Goal: Task Accomplishment & Management: Complete application form

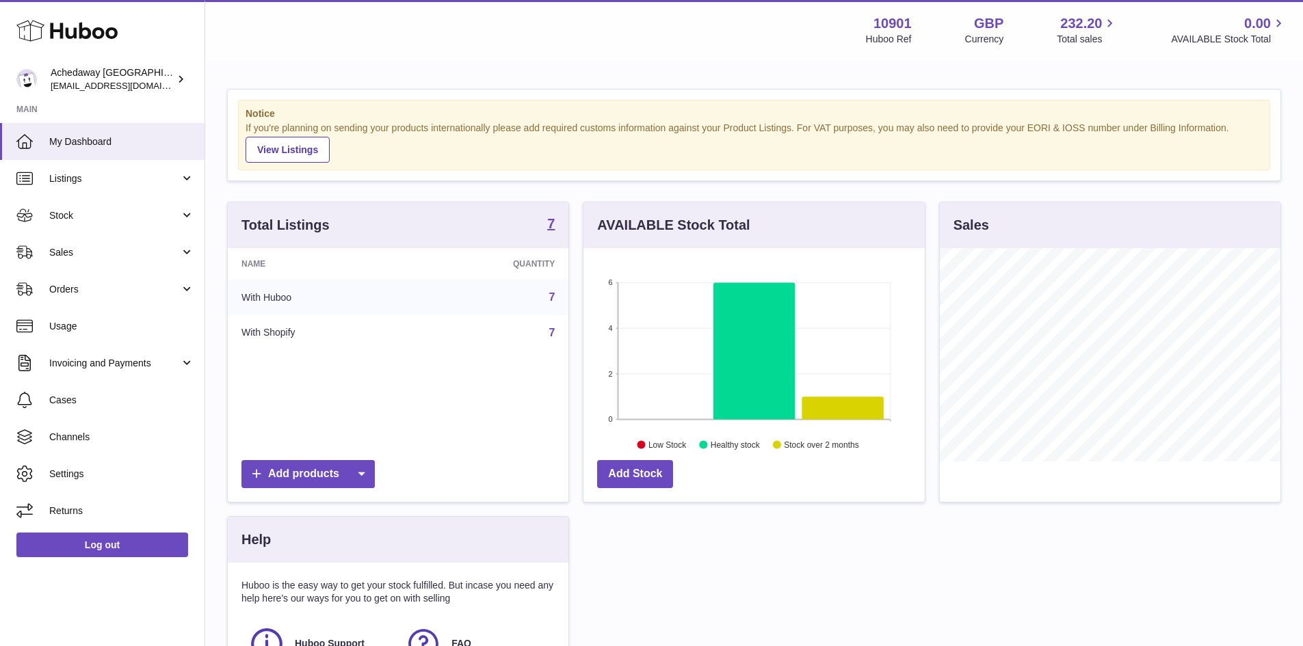
scroll to position [213, 341]
click at [84, 228] on link "Stock" at bounding box center [102, 215] width 205 height 37
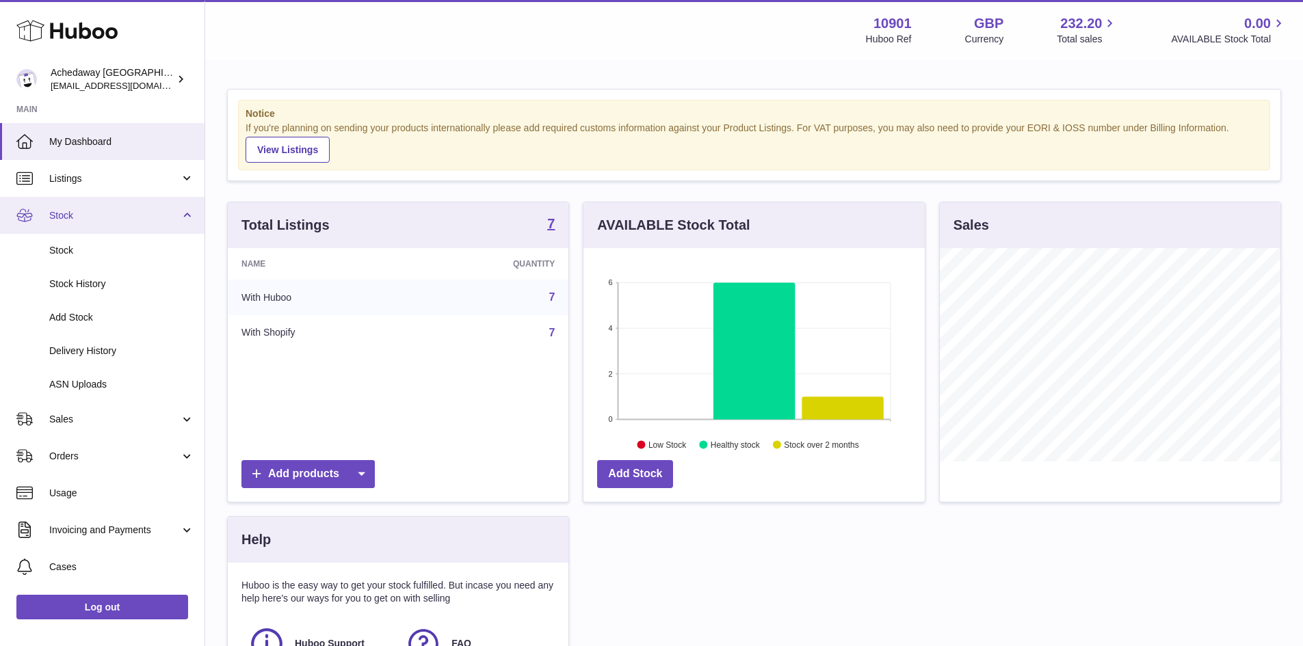
click at [121, 223] on link "Stock" at bounding box center [102, 215] width 205 height 37
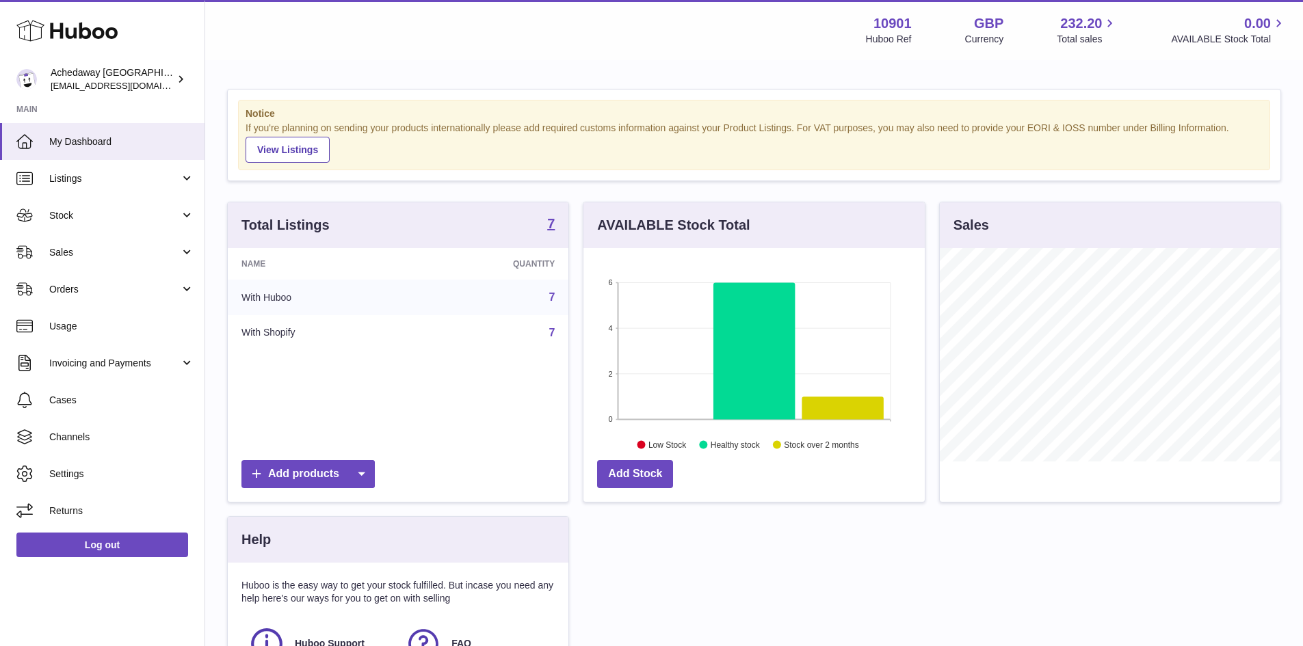
click at [128, 255] on ul "My Dashboard Listings Not with Huboo Listings with Huboo Bundles Stock Stock St…" at bounding box center [102, 326] width 205 height 406
click at [122, 262] on link "Sales" at bounding box center [102, 252] width 205 height 37
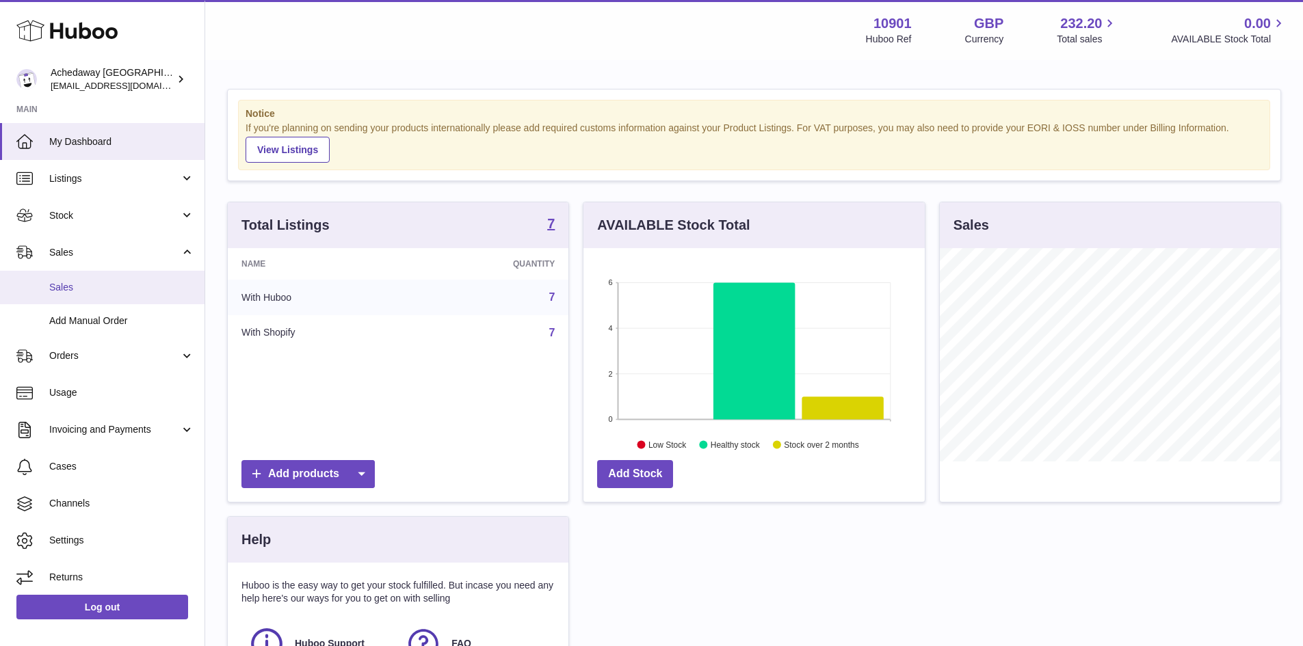
click at [125, 277] on link "Sales" at bounding box center [102, 288] width 205 height 34
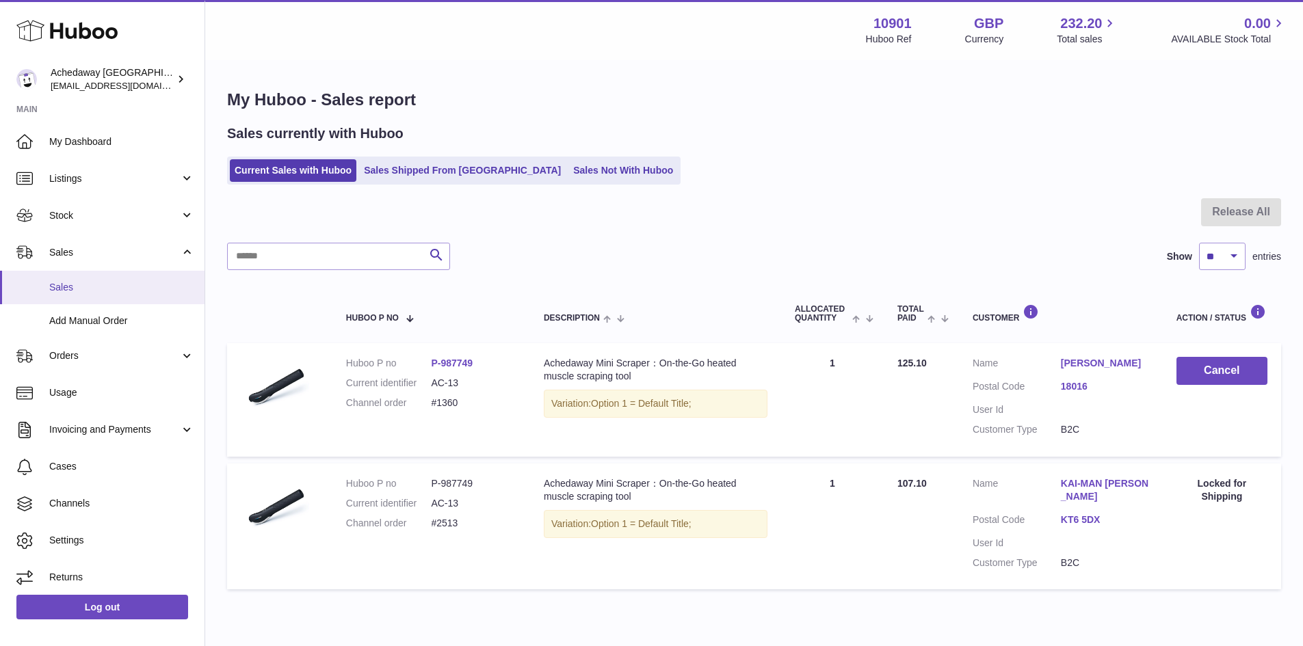
click at [109, 283] on span "Sales" at bounding box center [121, 287] width 145 height 13
click at [1073, 393] on link "18016" at bounding box center [1105, 386] width 88 height 13
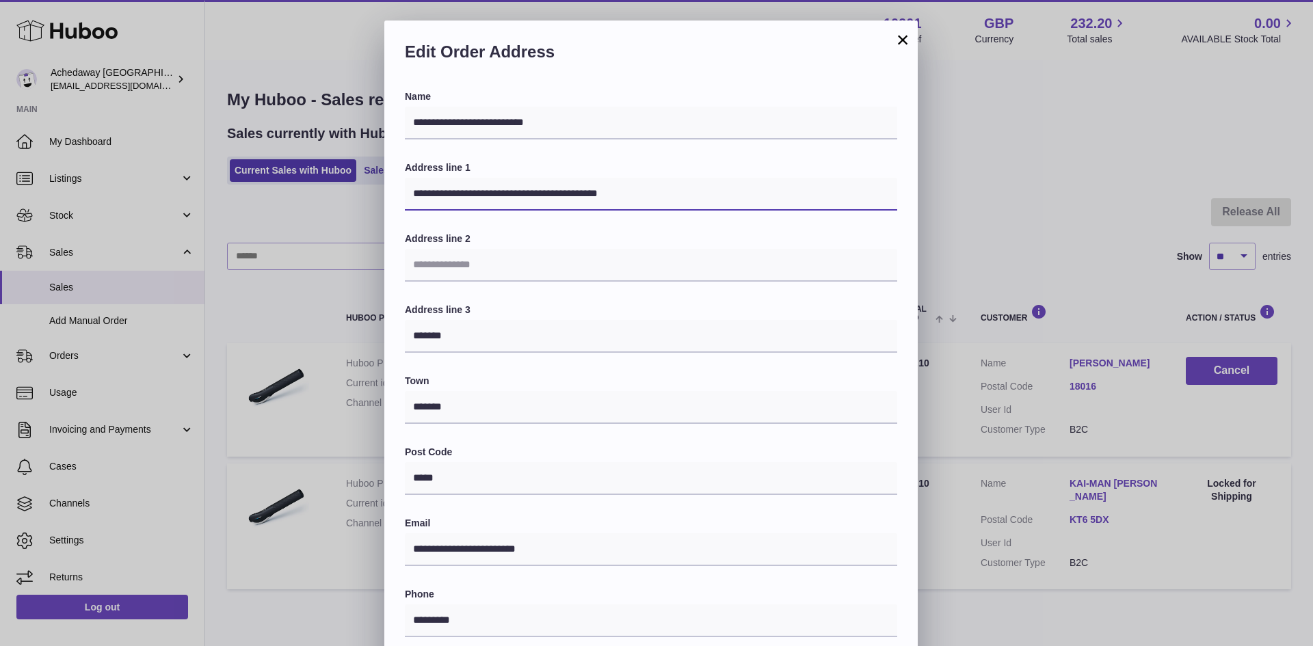
drag, startPoint x: 651, startPoint y: 195, endPoint x: 569, endPoint y: 192, distance: 81.5
click at [569, 192] on input "**********" at bounding box center [651, 194] width 493 height 33
paste input "text"
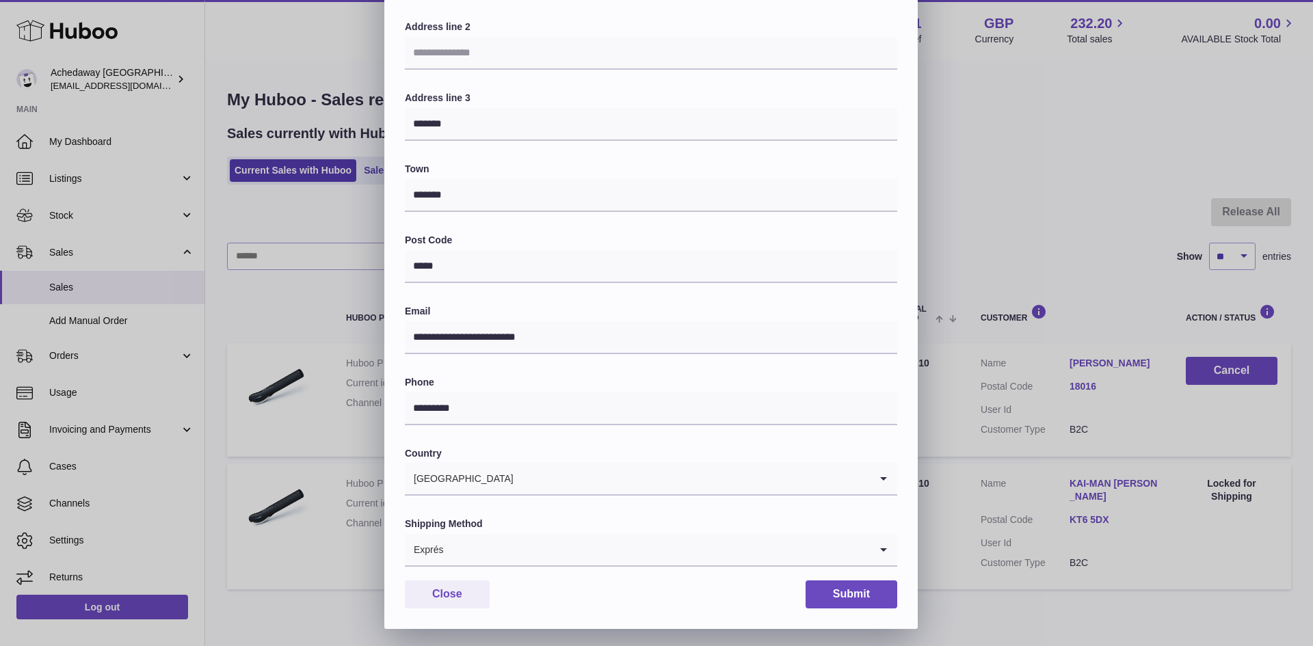
scroll to position [215, 0]
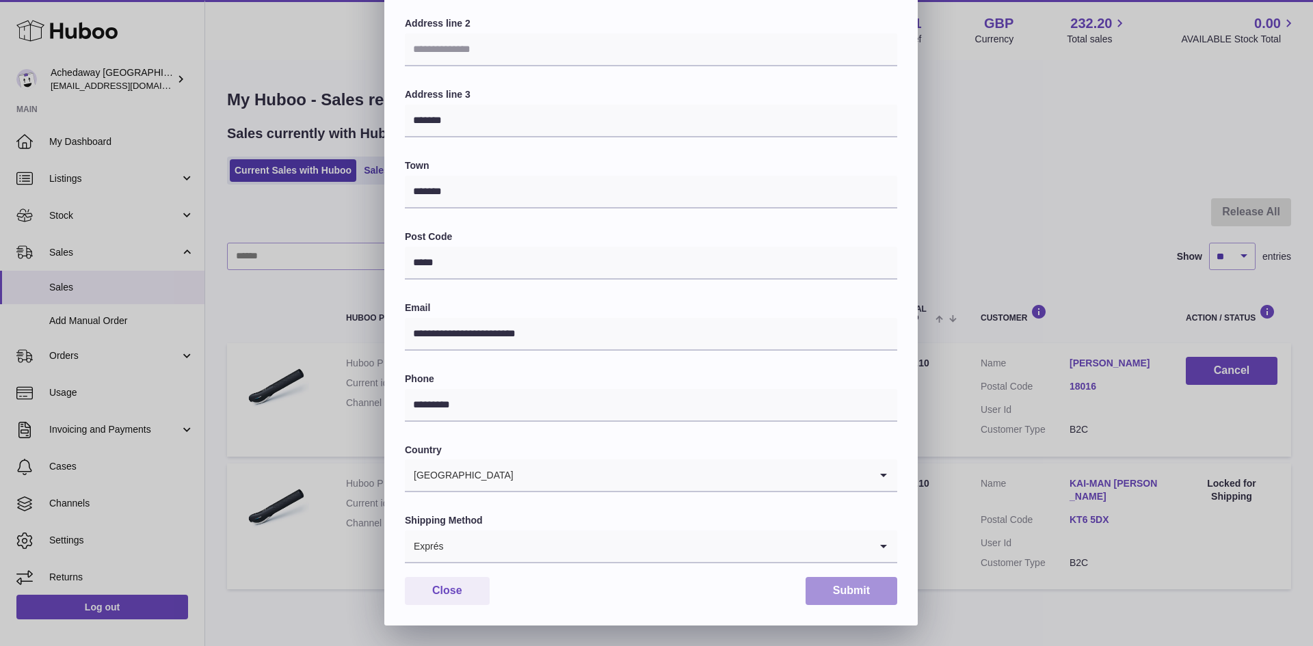
type input "**********"
click at [844, 590] on button "Submit" at bounding box center [852, 591] width 92 height 28
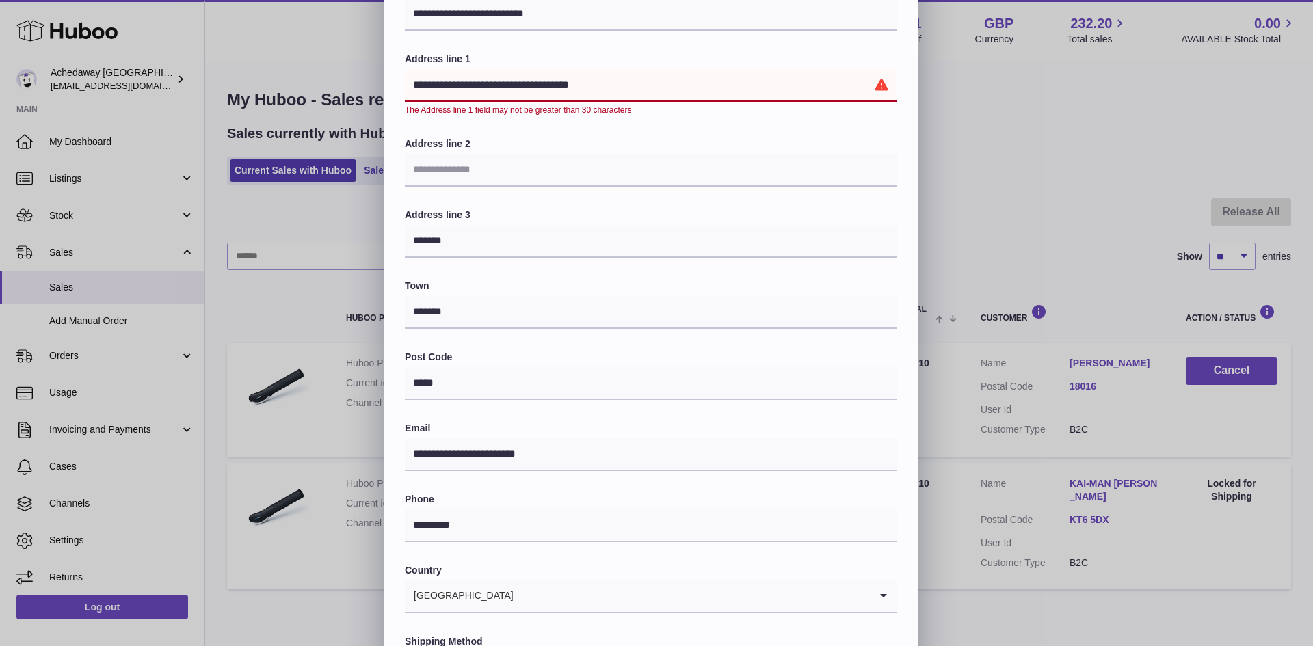
scroll to position [0, 0]
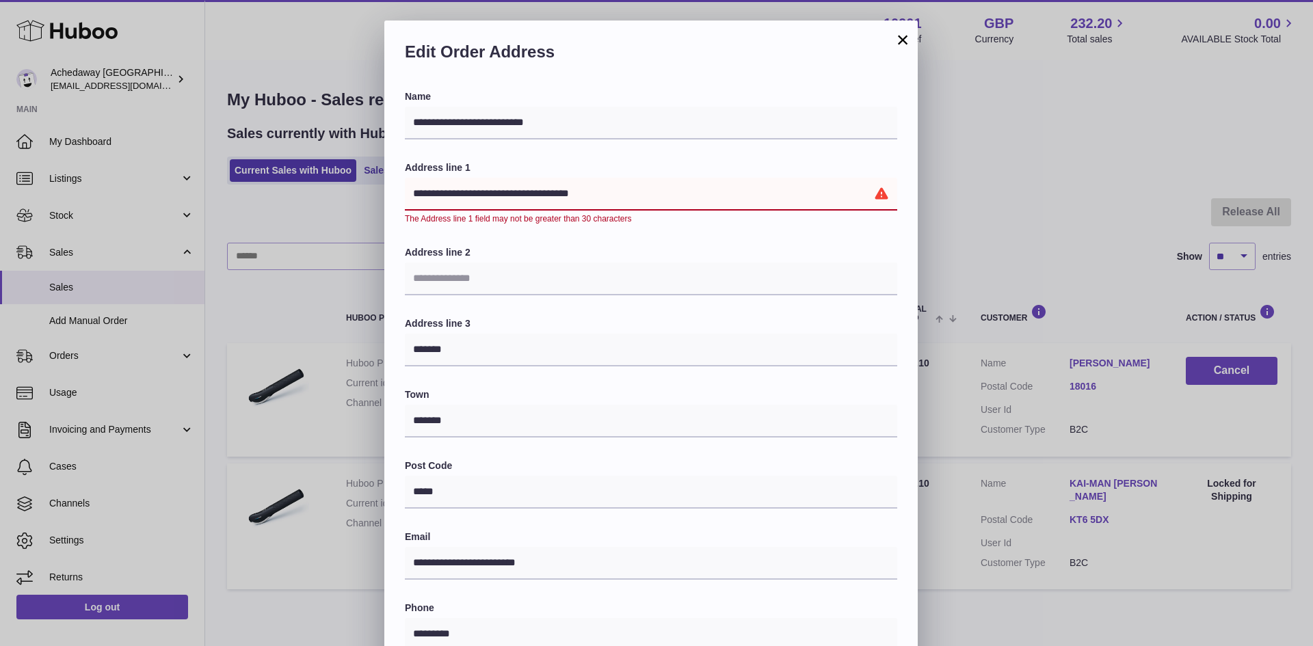
drag, startPoint x: 594, startPoint y: 191, endPoint x: 547, endPoint y: 189, distance: 47.9
click at [547, 189] on input "**********" at bounding box center [651, 194] width 493 height 33
click at [501, 286] on input "text" at bounding box center [651, 279] width 493 height 33
paste input "*********"
type input "*********"
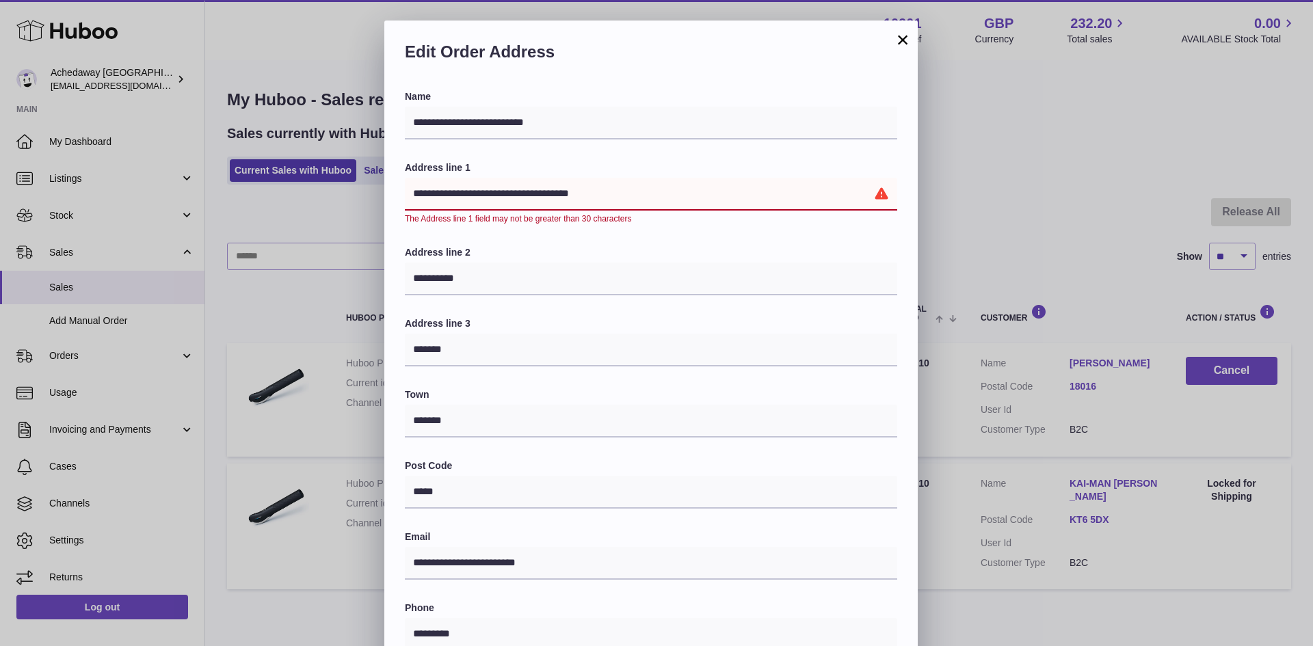
drag, startPoint x: 594, startPoint y: 198, endPoint x: 547, endPoint y: 192, distance: 47.6
click at [547, 192] on input "**********" at bounding box center [651, 194] width 493 height 33
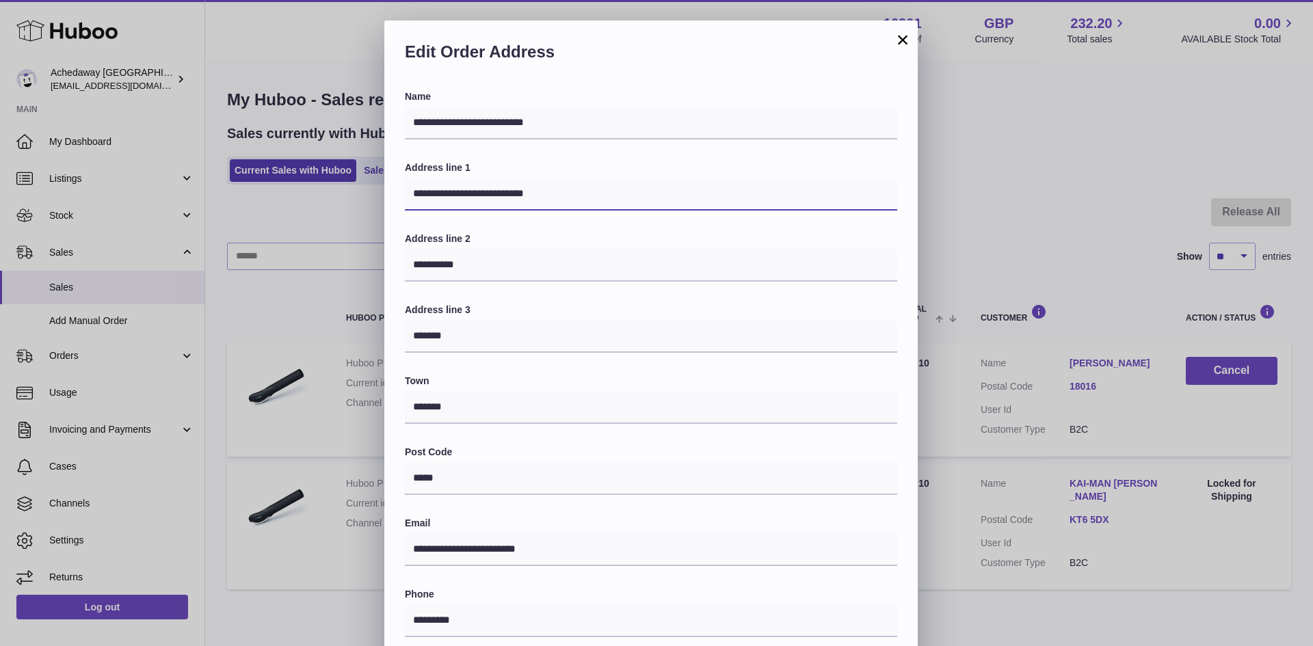
type input "**********"
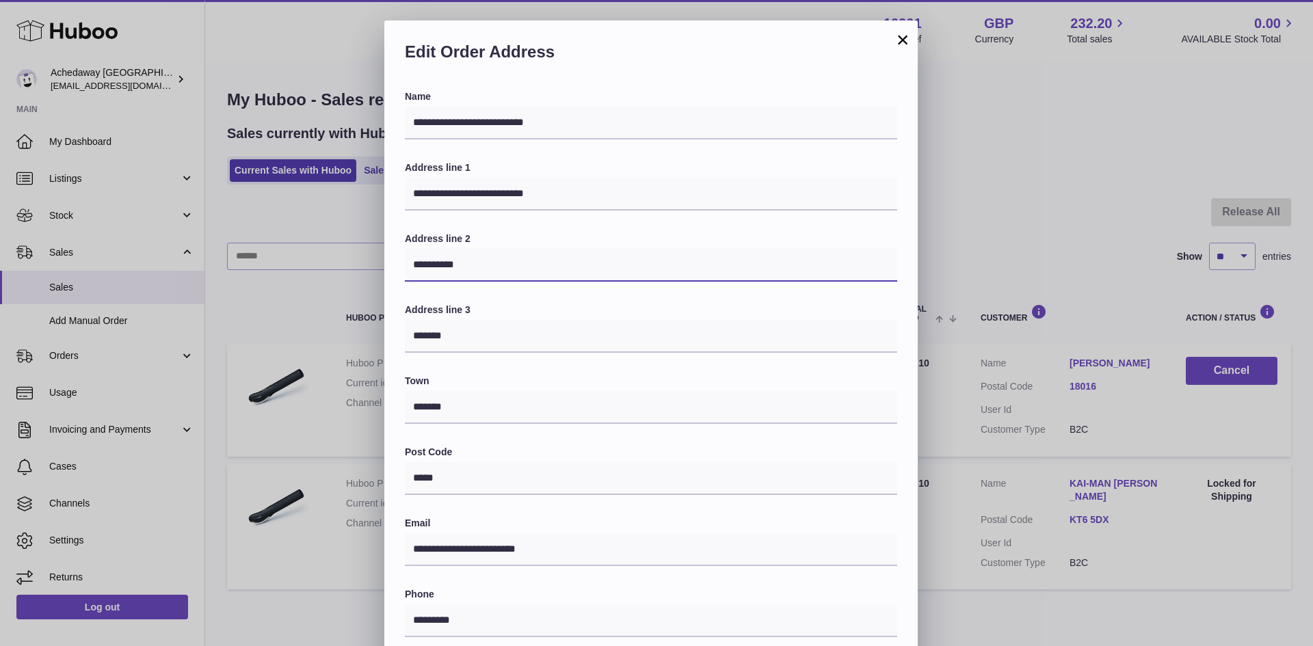
drag, startPoint x: 421, startPoint y: 263, endPoint x: 413, endPoint y: 263, distance: 7.5
click at [413, 263] on input "*********" at bounding box center [651, 265] width 493 height 33
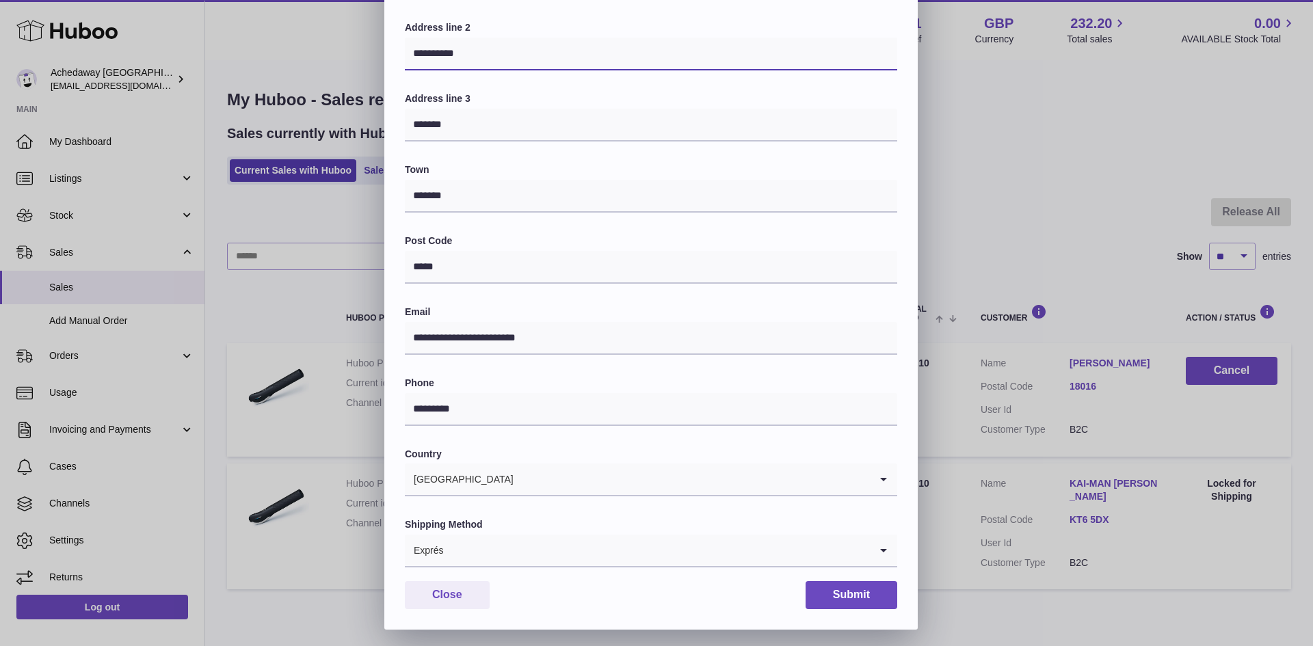
scroll to position [215, 0]
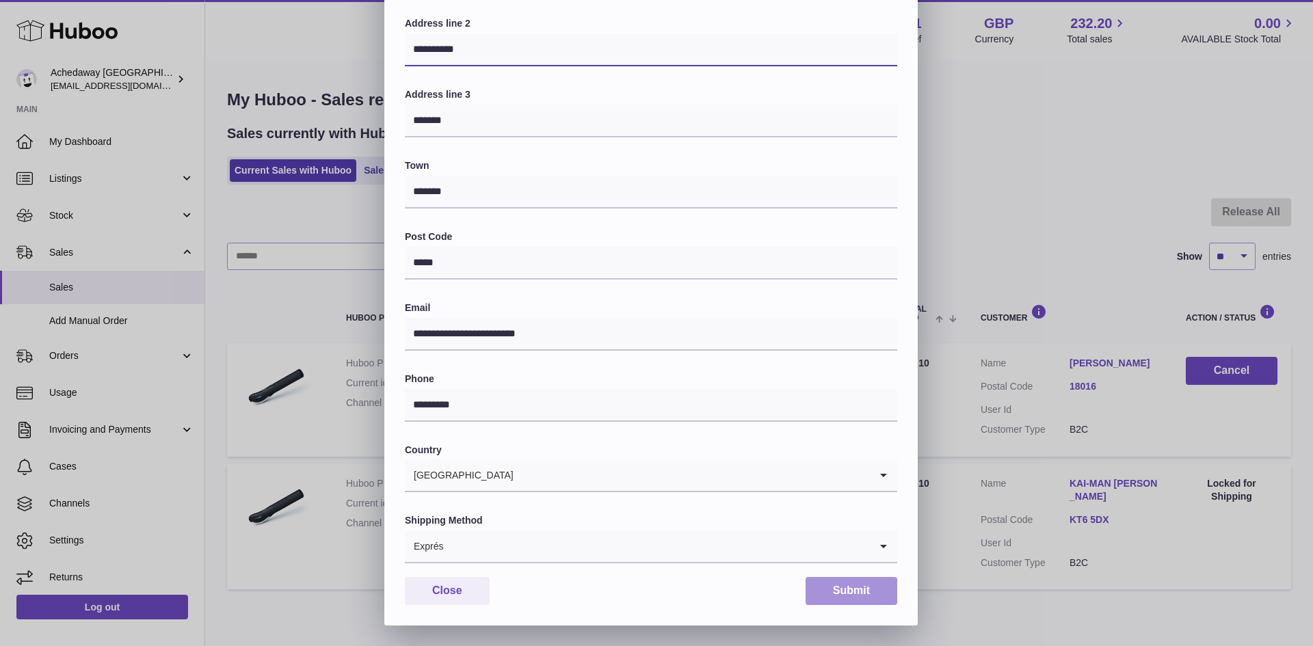
type input "*********"
click at [833, 592] on button "Submit" at bounding box center [852, 591] width 92 height 28
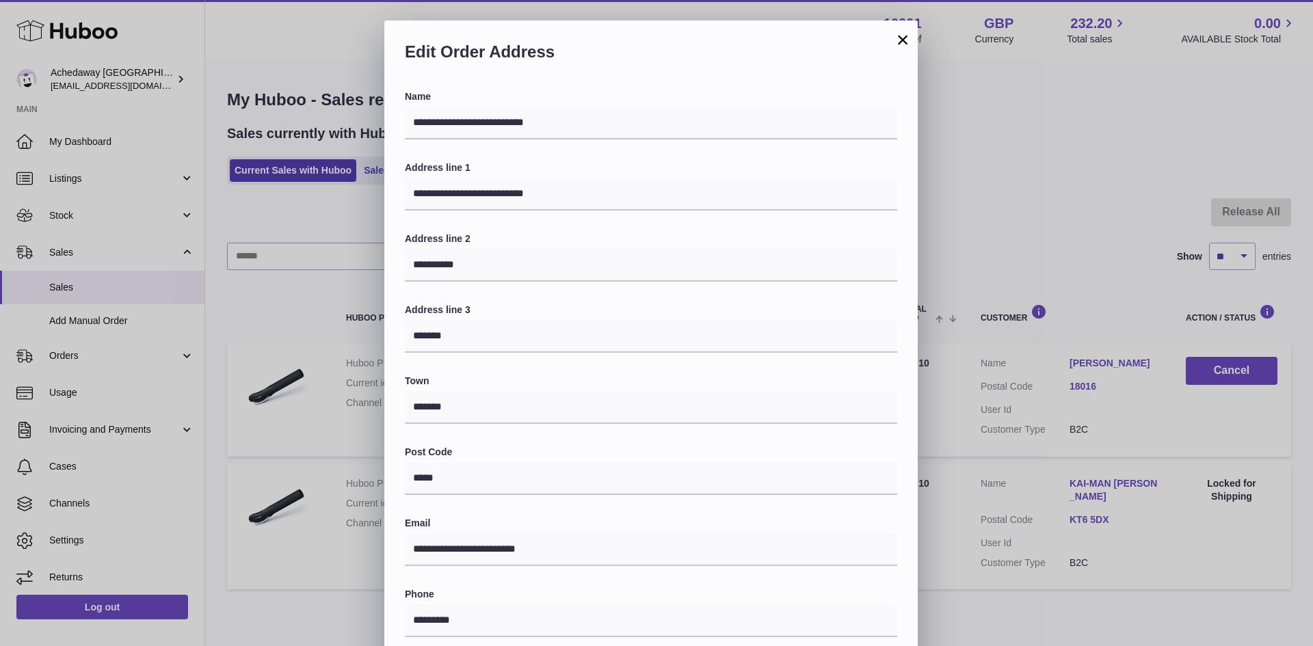
scroll to position [229, 0]
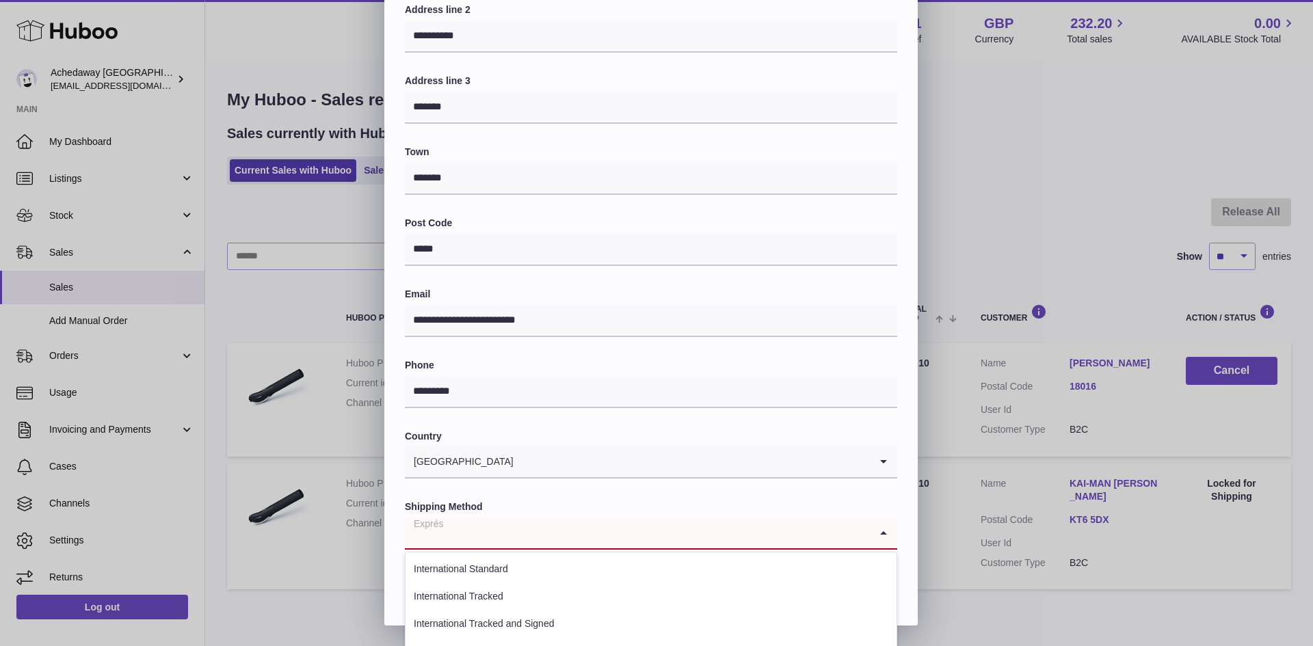
click at [573, 537] on input "Search for option" at bounding box center [637, 532] width 465 height 31
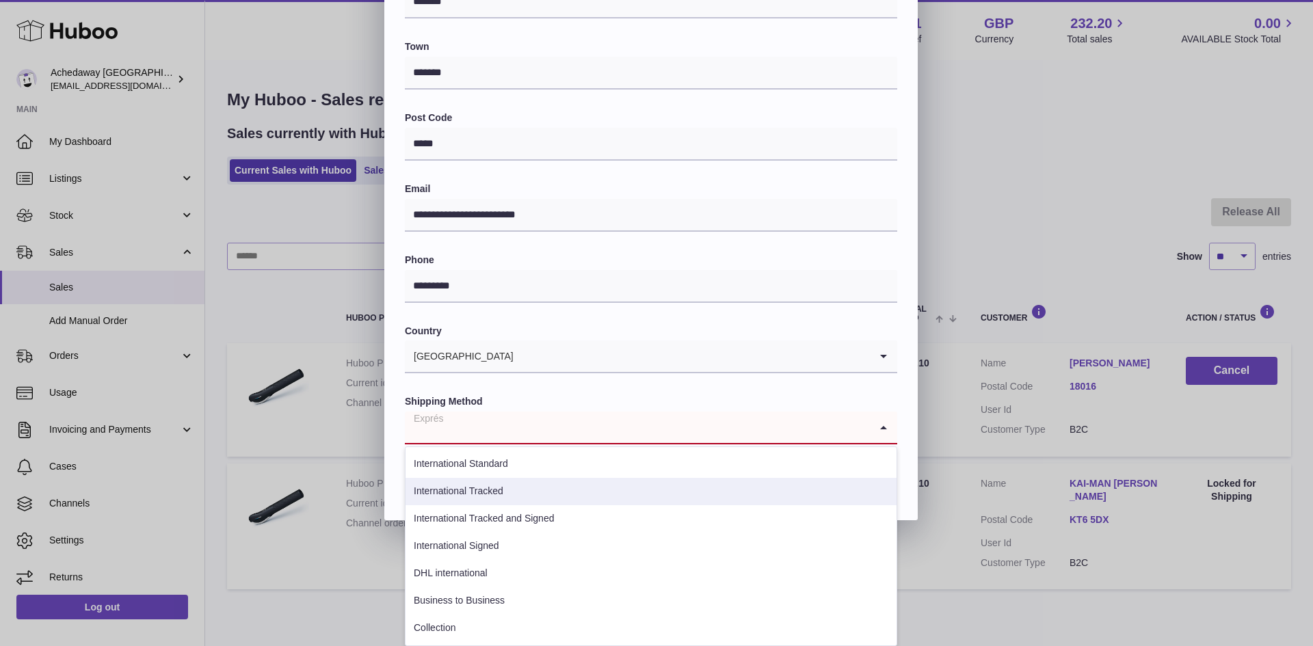
click at [527, 493] on li "International Tracked" at bounding box center [651, 491] width 491 height 27
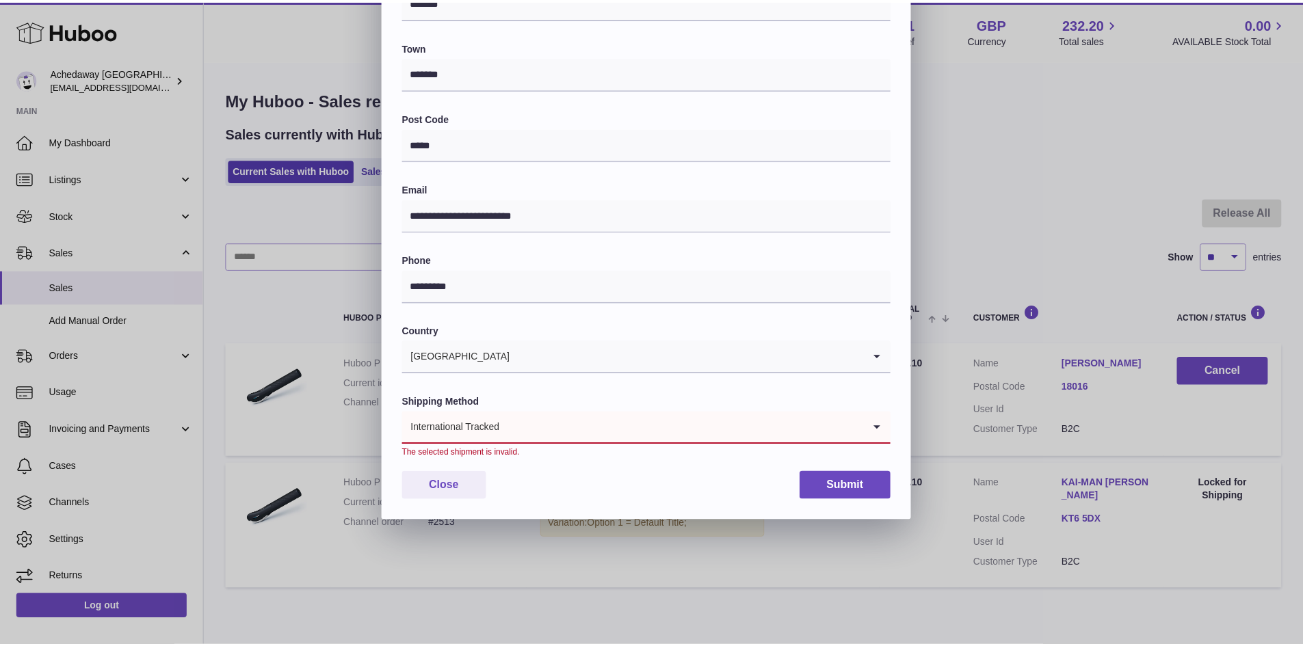
scroll to position [229, 0]
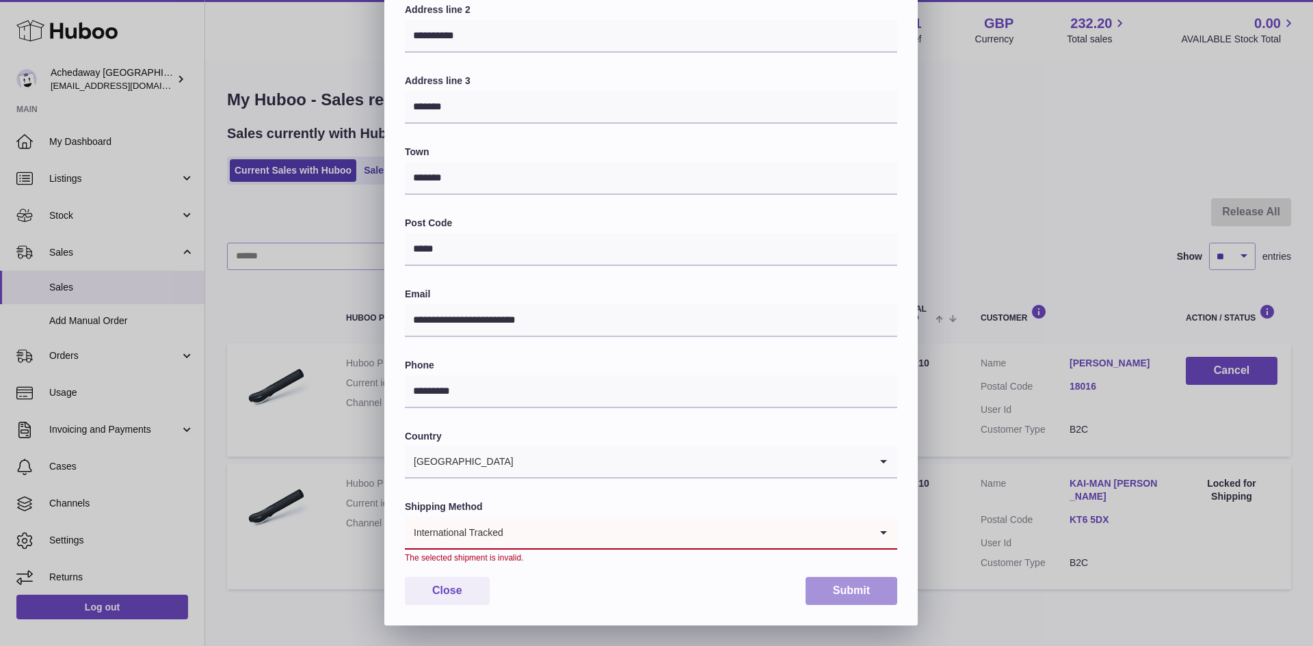
click at [825, 584] on button "Submit" at bounding box center [852, 591] width 92 height 28
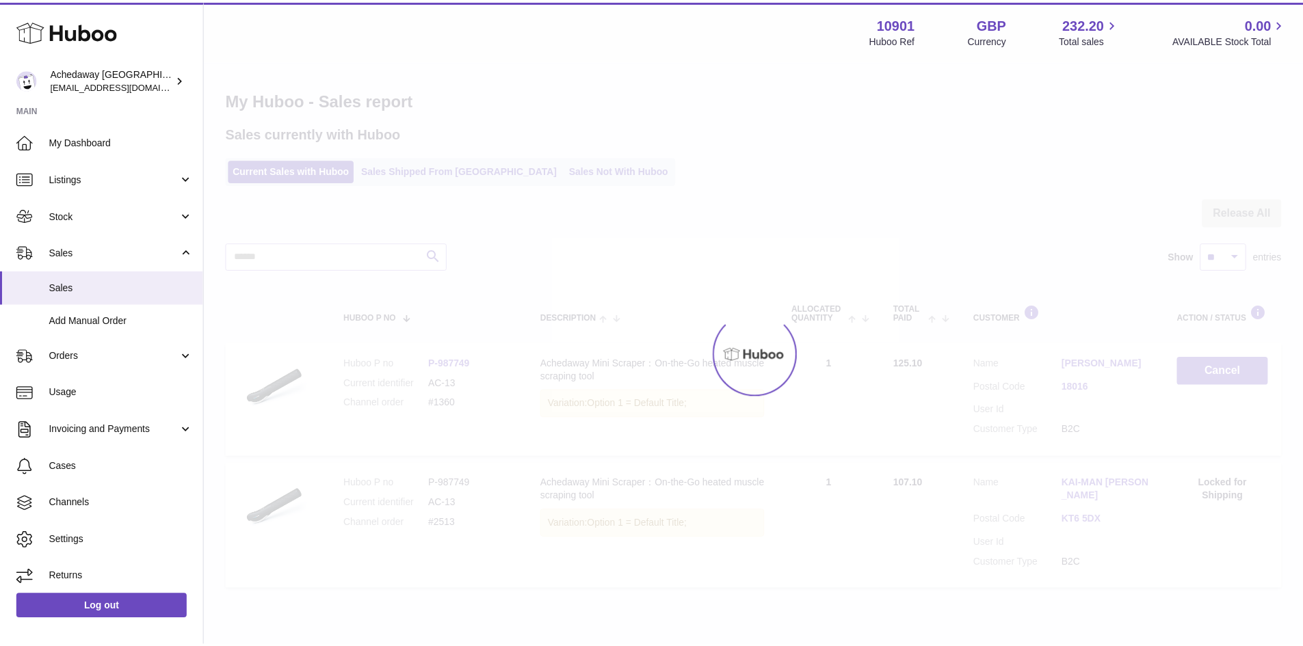
scroll to position [0, 0]
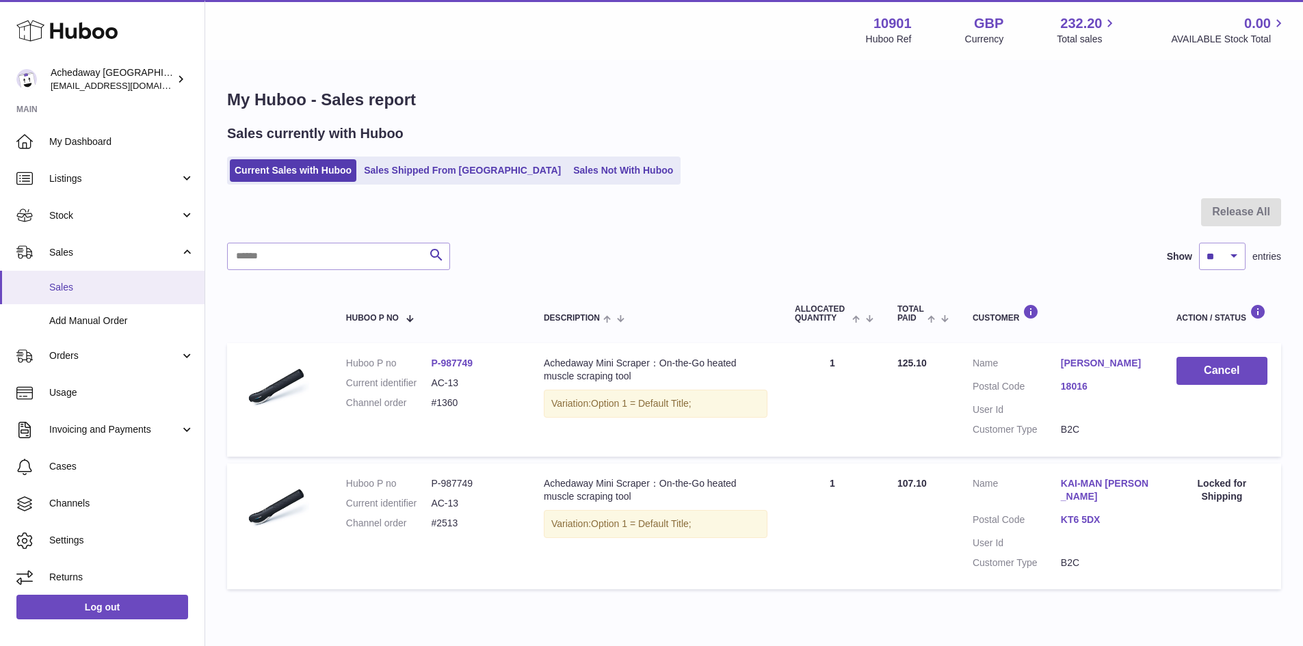
click at [139, 284] on span "Sales" at bounding box center [121, 287] width 145 height 13
click at [82, 287] on span "Sales" at bounding box center [121, 287] width 145 height 13
click at [40, 285] on link "Sales" at bounding box center [102, 288] width 205 height 34
click at [135, 272] on link "Sales" at bounding box center [102, 288] width 205 height 34
click at [109, 296] on link "Sales" at bounding box center [102, 288] width 205 height 34
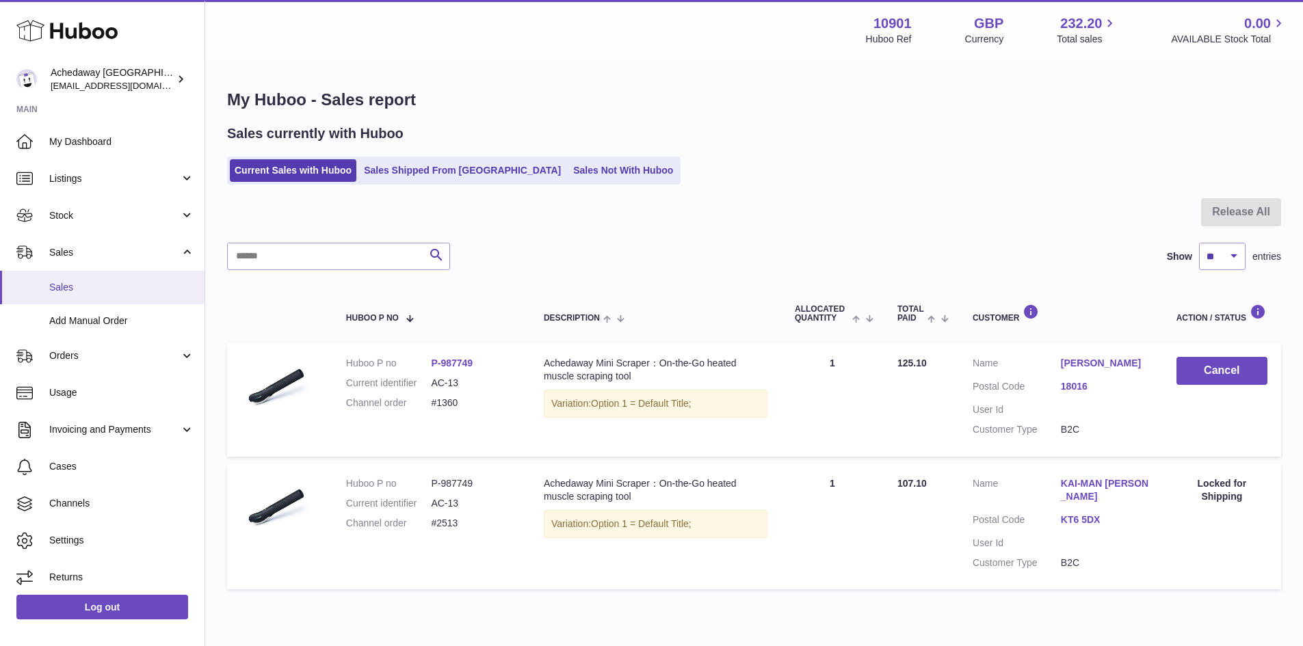
click at [142, 280] on link "Sales" at bounding box center [102, 288] width 205 height 34
click at [114, 285] on span "Sales" at bounding box center [121, 287] width 145 height 13
click at [120, 287] on span "Sales" at bounding box center [121, 287] width 145 height 13
click at [116, 293] on span "Sales" at bounding box center [121, 287] width 145 height 13
click at [98, 283] on span "Sales" at bounding box center [121, 287] width 145 height 13
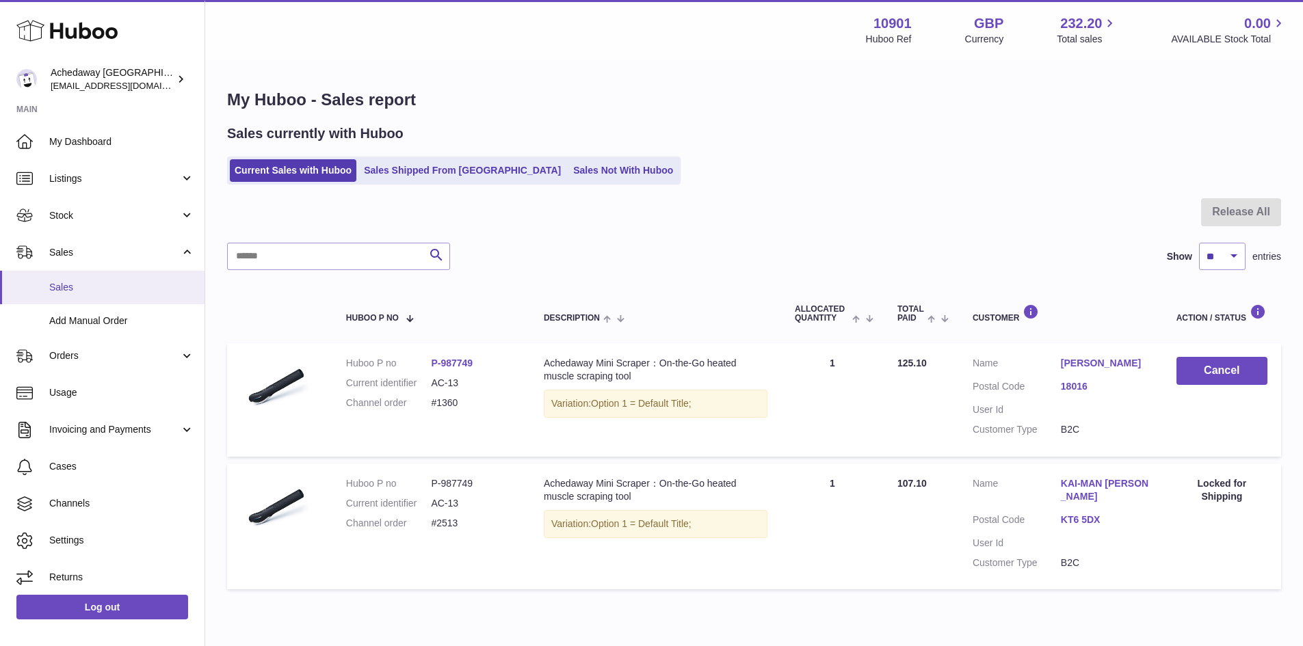
click at [99, 289] on span "Sales" at bounding box center [121, 287] width 145 height 13
click at [57, 287] on span "Sales" at bounding box center [121, 287] width 145 height 13
click at [108, 289] on span "Sales" at bounding box center [121, 287] width 145 height 13
click at [41, 284] on link "Sales" at bounding box center [102, 288] width 205 height 34
click at [112, 287] on span "Sales" at bounding box center [121, 287] width 145 height 13
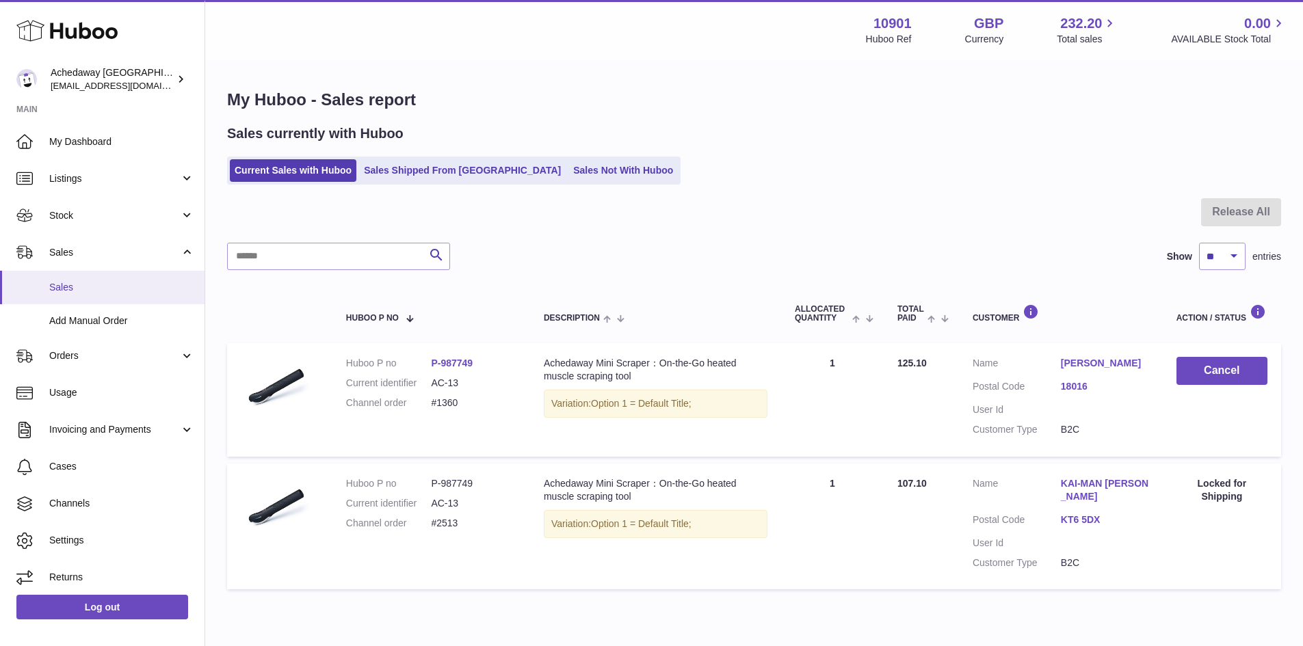
click at [53, 293] on span "Sales" at bounding box center [121, 287] width 145 height 13
